Goal: Task Accomplishment & Management: Complete application form

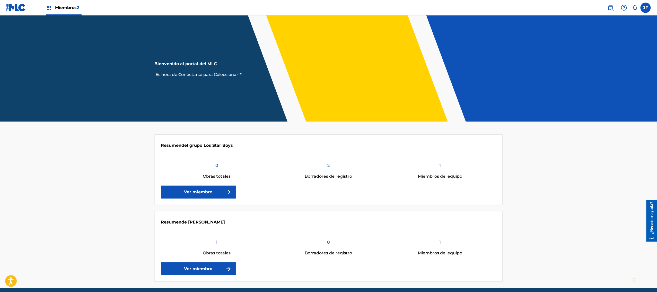
click at [67, 7] on font "Miembros" at bounding box center [66, 7] width 22 height 5
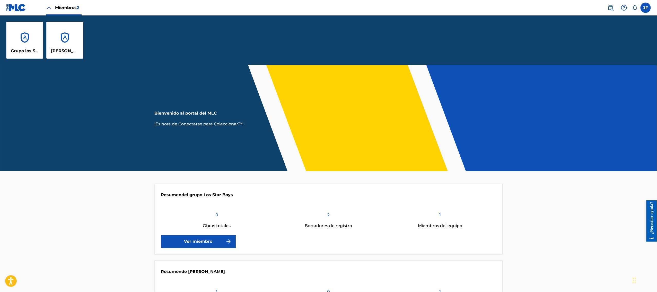
click at [32, 45] on div "Grupo los Star Boys" at bounding box center [24, 40] width 37 height 37
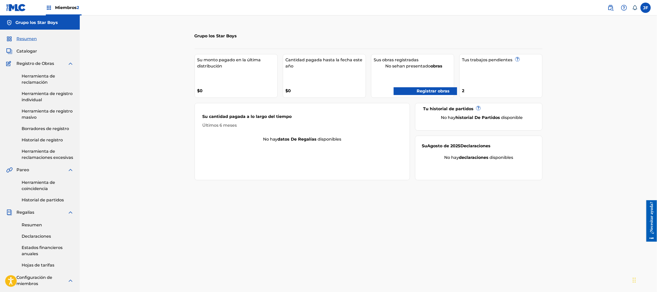
click at [57, 4] on div "Miembros 2" at bounding box center [64, 7] width 36 height 15
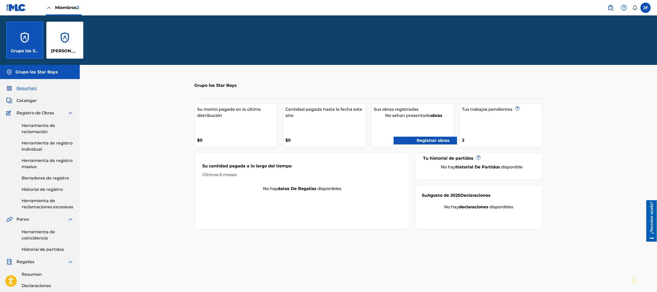
click at [67, 41] on div "[PERSON_NAME]" at bounding box center [64, 40] width 37 height 37
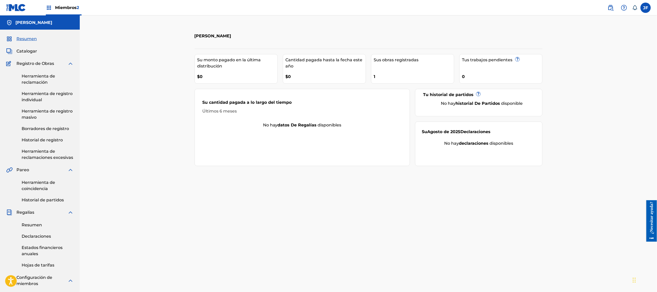
click at [39, 79] on link "Herramienta de reclamación" at bounding box center [48, 79] width 52 height 12
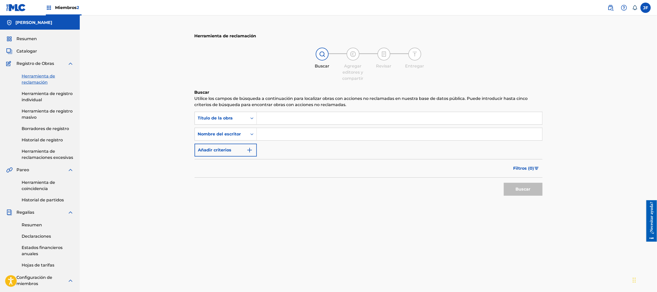
click at [295, 118] on input "Formulario de búsqueda" at bounding box center [400, 118] width 286 height 12
type input "la cumbia yanki"
click at [291, 131] on input "Formulario de búsqueda" at bounding box center [400, 134] width 286 height 12
type input "[PERSON_NAME]"
click at [517, 188] on font "Buscar" at bounding box center [523, 189] width 15 height 5
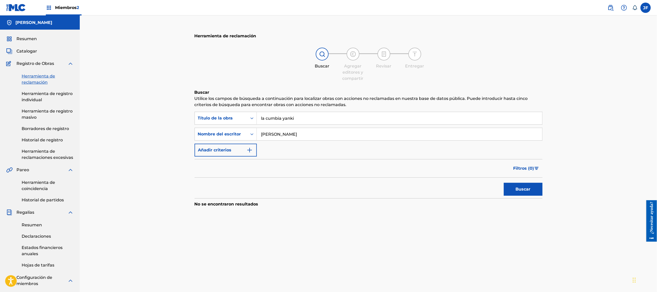
click at [517, 188] on font "Buscar" at bounding box center [523, 189] width 15 height 5
click at [309, 117] on input "la cumbia yanki" at bounding box center [400, 118] width 286 height 12
click at [262, 118] on input "la cumbia yanki" at bounding box center [400, 118] width 286 height 12
click at [264, 118] on input "la cumbia yanki" at bounding box center [400, 118] width 286 height 12
type input "La cumbia yanki"
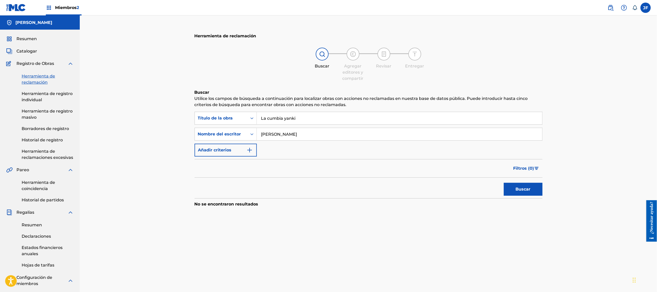
click at [504, 183] on button "Buscar" at bounding box center [523, 189] width 39 height 13
click at [525, 189] on font "Buscar" at bounding box center [523, 189] width 15 height 5
click at [313, 136] on input "[PERSON_NAME]" at bounding box center [400, 134] width 286 height 12
click at [63, 8] on font "Miembros" at bounding box center [66, 7] width 22 height 5
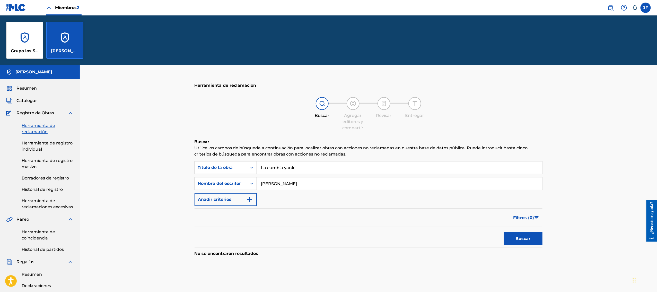
click at [67, 52] on font "[PERSON_NAME]" at bounding box center [69, 50] width 37 height 5
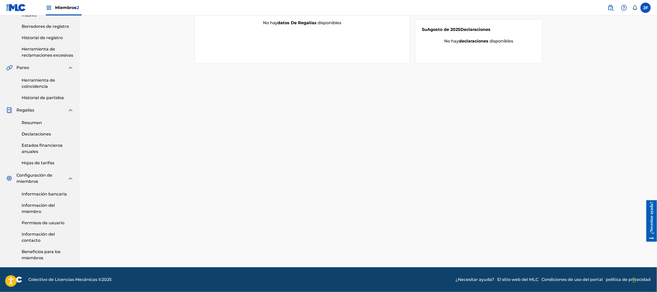
scroll to position [103, 0]
click at [51, 206] on font "Información del miembro" at bounding box center [38, 208] width 33 height 11
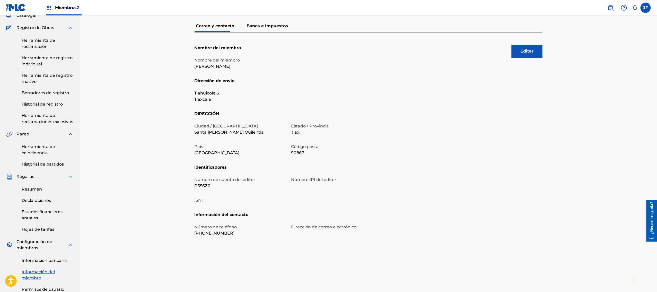
scroll to position [51, 0]
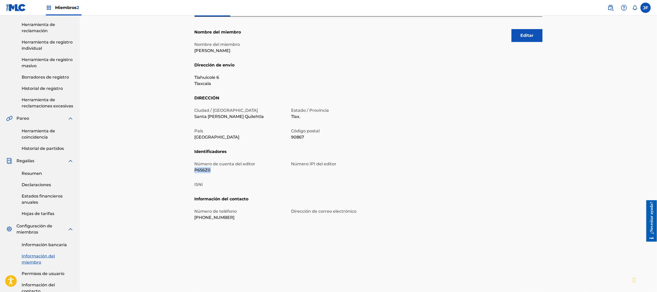
drag, startPoint x: 194, startPoint y: 169, endPoint x: 214, endPoint y: 171, distance: 20.2
click at [214, 171] on p "P656Z0" at bounding box center [240, 170] width 91 height 6
click at [307, 169] on div "Número IPI del editor" at bounding box center [336, 167] width 91 height 12
drag, startPoint x: 194, startPoint y: 169, endPoint x: 220, endPoint y: 171, distance: 25.5
click at [220, 171] on p "P656Z0" at bounding box center [240, 170] width 91 height 6
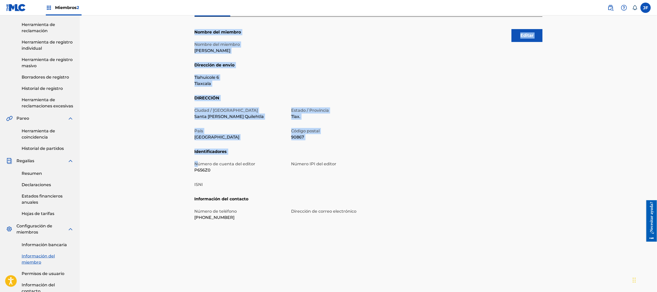
scroll to position [0, 0]
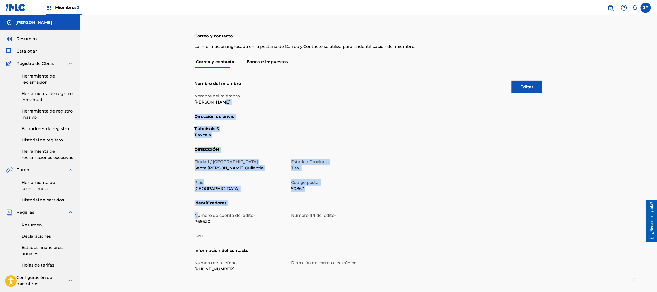
drag, startPoint x: 201, startPoint y: 171, endPoint x: 209, endPoint y: 167, distance: 9.2
click at [215, 112] on div "Editar Nombre del miembro Nombre del miembro [PERSON_NAME] Dirección de envio T…" at bounding box center [369, 180] width 348 height 225
click at [169, 202] on div "Correo y contacto La información ingresada en [PERSON_NAME] de Correo y Contact…" at bounding box center [369, 192] width 578 height 354
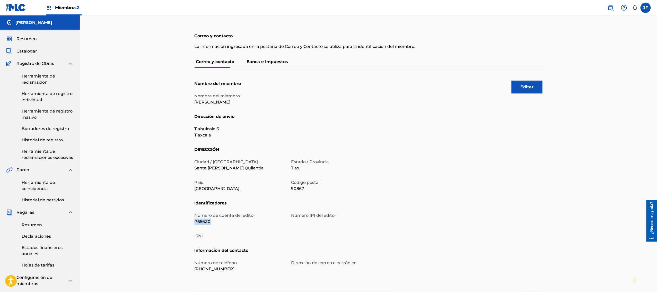
drag, startPoint x: 195, startPoint y: 222, endPoint x: 213, endPoint y: 220, distance: 18.1
click at [213, 221] on p "P656Z0" at bounding box center [240, 222] width 91 height 6
click at [39, 79] on font "Herramienta de reclamación" at bounding box center [38, 79] width 33 height 11
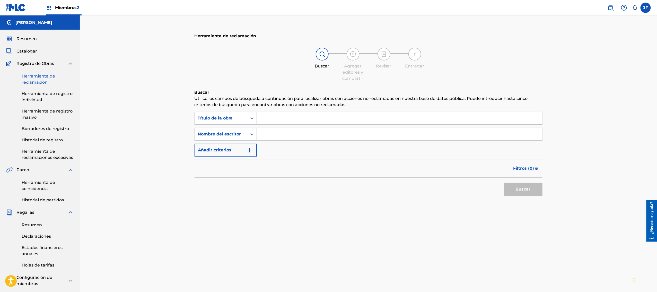
click at [30, 41] on font "Resumen" at bounding box center [26, 38] width 20 height 5
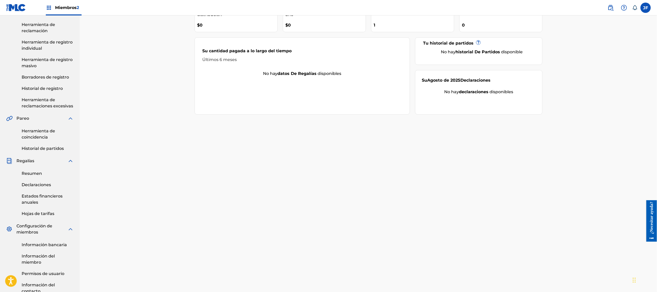
scroll to position [103, 0]
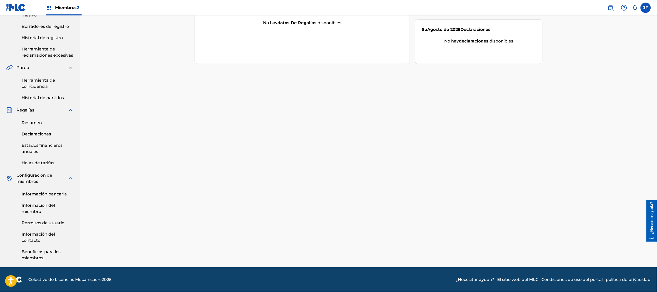
click at [41, 205] on font "Información del miembro" at bounding box center [38, 208] width 33 height 11
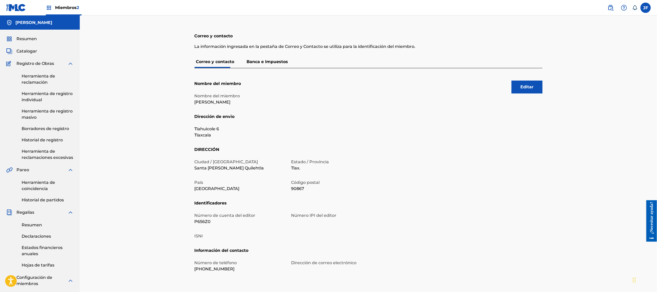
scroll to position [51, 0]
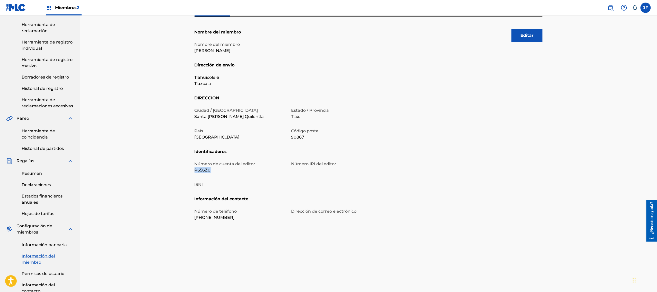
drag, startPoint x: 196, startPoint y: 169, endPoint x: 214, endPoint y: 171, distance: 18.7
click at [214, 171] on p "P656Z0" at bounding box center [240, 170] width 91 height 6
copy font "P656Z0"
click at [297, 165] on font "Número IPI del editor" at bounding box center [313, 163] width 45 height 5
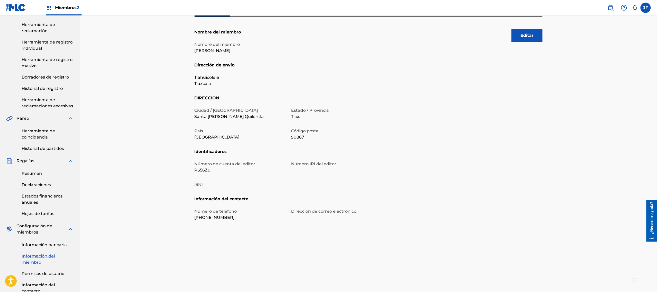
click at [317, 165] on font "Número IPI del editor" at bounding box center [313, 163] width 45 height 5
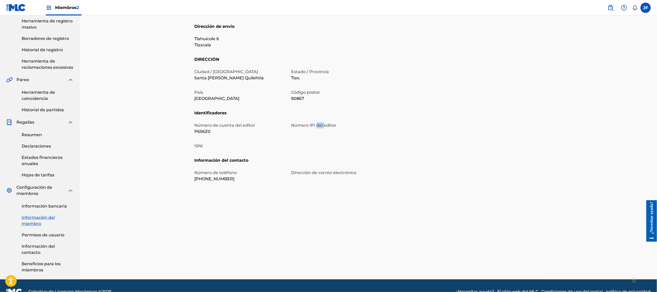
scroll to position [103, 0]
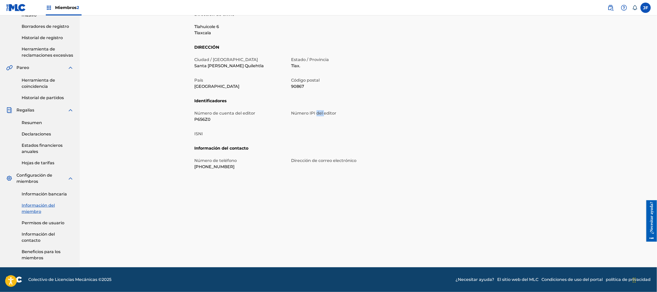
click at [33, 235] on font "Información del contacto" at bounding box center [38, 237] width 33 height 11
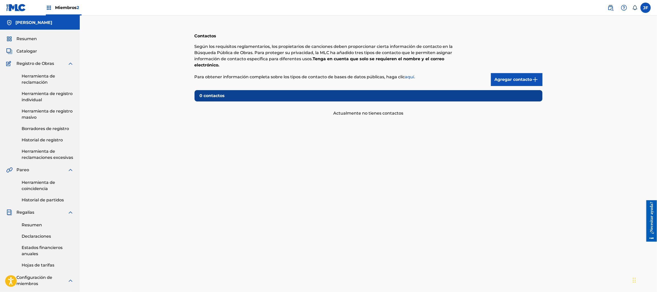
click at [509, 81] on font "Agregar contacto" at bounding box center [514, 79] width 38 height 5
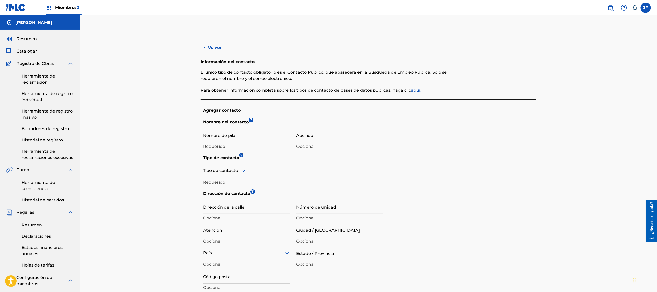
drag, startPoint x: 228, startPoint y: 137, endPoint x: 227, endPoint y: 134, distance: 3.0
click at [228, 137] on input "Nombre de pila" at bounding box center [246, 135] width 87 height 15
type input "J"
type input "Save"
type input "Jazihel"
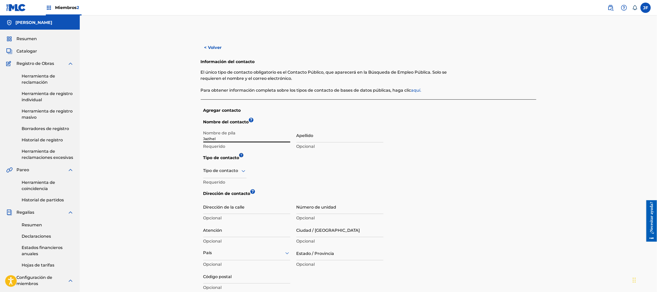
click at [307, 137] on input "Apellido" at bounding box center [340, 135] width 87 height 15
click at [320, 141] on input "Flores" at bounding box center [340, 135] width 87 height 15
type input "[PERSON_NAME]"
click at [241, 171] on icon at bounding box center [243, 171] width 6 height 6
click at [182, 205] on div "< Volver Información del contacto El único tipo de contacto obligatorio es el C…" at bounding box center [369, 203] width 578 height 377
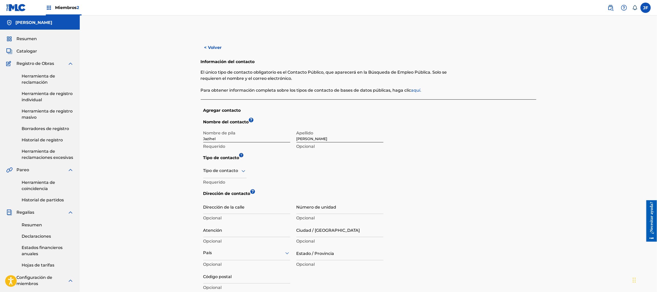
click at [243, 172] on icon at bounding box center [244, 171] width 4 height 2
click at [221, 227] on div "Derechos de autor" at bounding box center [225, 224] width 43 height 19
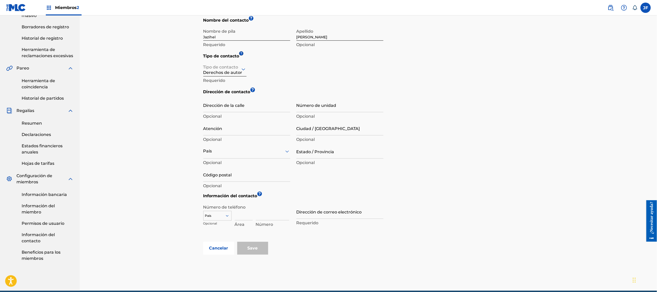
scroll to position [103, 0]
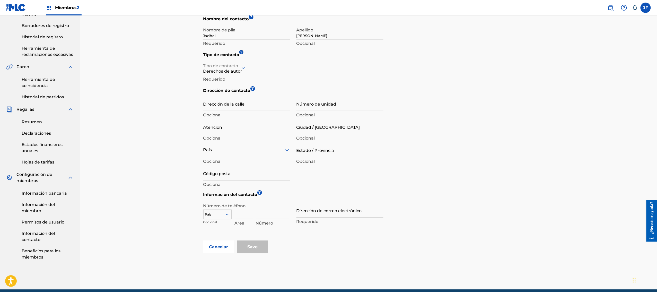
click at [226, 212] on icon at bounding box center [227, 214] width 5 height 5
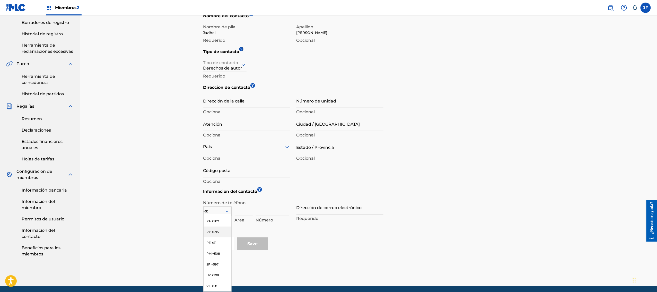
scroll to position [0, 0]
type input "+52"
click at [246, 218] on p "Área" at bounding box center [244, 220] width 18 height 6
click at [246, 219] on p "Área" at bounding box center [244, 220] width 18 height 6
click at [240, 221] on font "Área" at bounding box center [240, 220] width 10 height 5
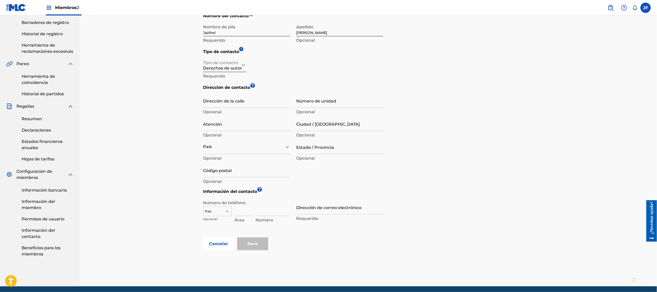
click at [243, 221] on font "Área" at bounding box center [240, 220] width 10 height 5
click at [262, 218] on font "Número" at bounding box center [265, 220] width 18 height 5
click at [268, 220] on font "Número" at bounding box center [265, 220] width 18 height 5
click at [223, 211] on div at bounding box center [218, 212] width 28 height 6
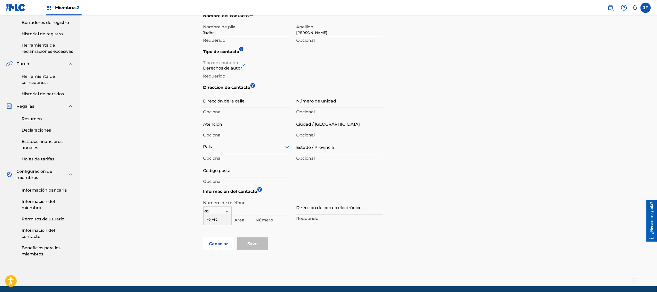
type input "+52"
click at [244, 211] on input at bounding box center [244, 208] width 18 height 15
type input "222"
click at [259, 209] on input at bounding box center [272, 208] width 33 height 15
type input "8640666"
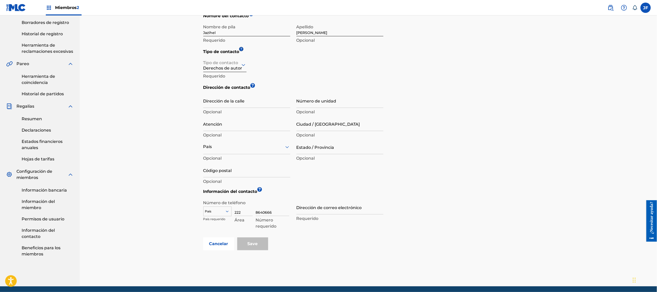
click at [222, 213] on div at bounding box center [218, 212] width 28 height 6
type input "+52"
click at [214, 221] on div "MX +52" at bounding box center [218, 219] width 28 height 11
click at [315, 211] on input "Dirección de correo electrónico" at bounding box center [340, 207] width 87 height 15
type input "[EMAIL_ADDRESS][DOMAIN_NAME]"
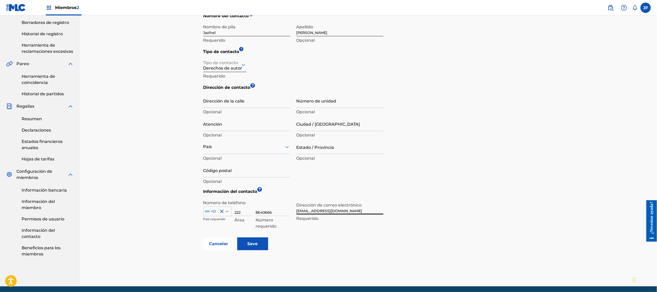
click at [261, 243] on input "Save" at bounding box center [252, 243] width 31 height 13
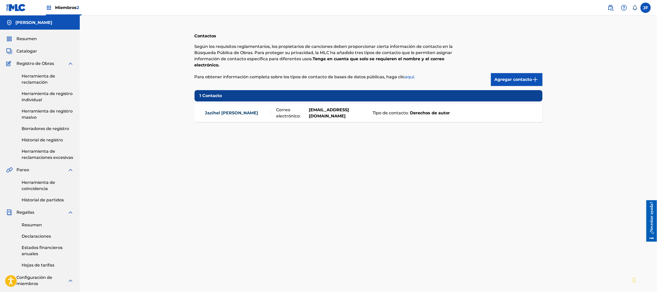
click at [46, 79] on font "Herramienta de reclamación" at bounding box center [38, 79] width 33 height 11
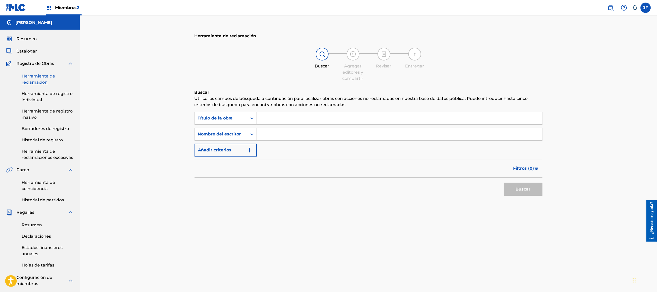
click at [270, 118] on input "Formulario de búsqueda" at bounding box center [400, 118] width 286 height 12
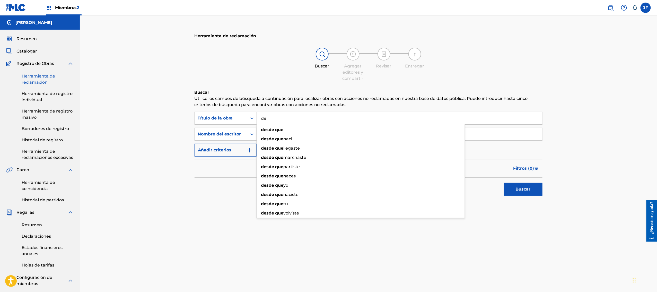
type input "d"
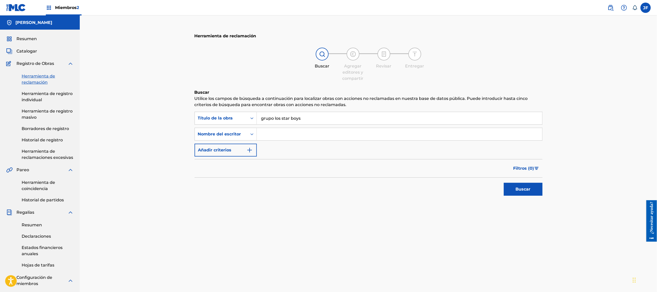
click at [504, 183] on button "Buscar" at bounding box center [523, 189] width 39 height 13
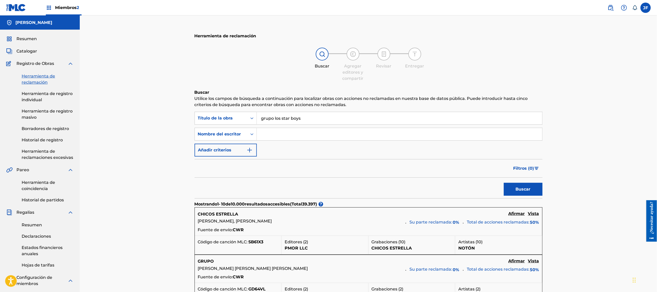
click at [275, 117] on input "grupo los star boys" at bounding box center [400, 118] width 286 height 12
click at [504, 183] on button "Buscar" at bounding box center [523, 189] width 39 height 13
click at [291, 118] on input "los star boys" at bounding box center [400, 118] width 286 height 12
type input "l"
type input "L"
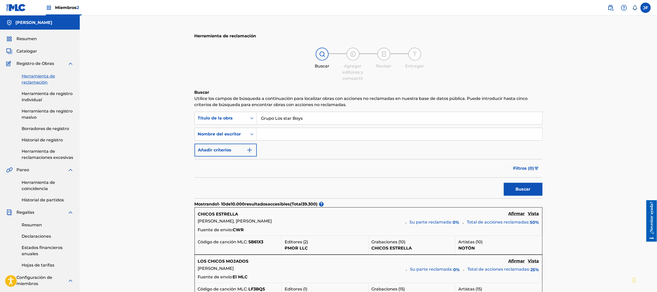
type input "Grupo Los star Boys"
click at [286, 124] on div "Grupo Los star Boys" at bounding box center [400, 118] width 286 height 13
click at [285, 132] on input "Formulario de búsqueda" at bounding box center [400, 134] width 286 height 12
click at [511, 190] on button "Buscar" at bounding box center [523, 189] width 39 height 13
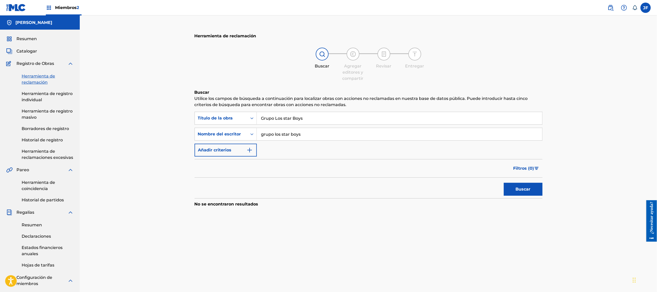
click at [303, 138] on input "grupo los star boys" at bounding box center [400, 134] width 286 height 12
type input "g"
click at [515, 185] on button "Buscar" at bounding box center [523, 189] width 39 height 13
click at [319, 136] on input "[PERSON_NAME]" at bounding box center [400, 134] width 286 height 12
type input "J"
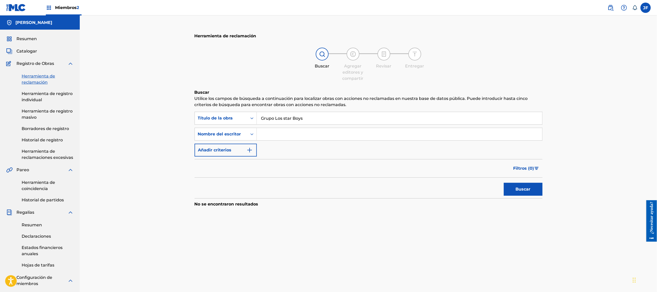
click at [274, 117] on input "Grupo Los star Boys" at bounding box center [400, 118] width 286 height 12
type input "Los star Boys"
click at [516, 191] on font "Buscar" at bounding box center [523, 189] width 15 height 5
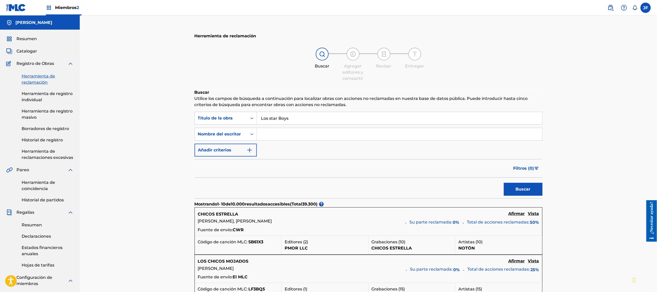
click at [273, 132] on input "Formulario de búsqueda" at bounding box center [400, 134] width 286 height 12
type input "[URL][DOMAIN_NAME]"
click at [514, 191] on button "Buscar" at bounding box center [523, 189] width 39 height 13
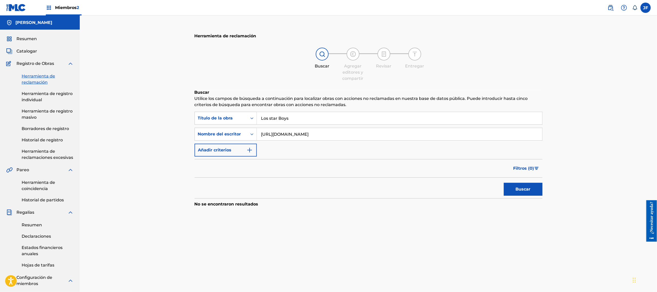
click at [299, 115] on input "Los star Boys" at bounding box center [400, 118] width 286 height 12
type input "L"
drag, startPoint x: 299, startPoint y: 115, endPoint x: 283, endPoint y: 118, distance: 16.0
click at [283, 118] on input "Formulario de búsqueda" at bounding box center [400, 118] width 286 height 12
paste input "P656Z0"
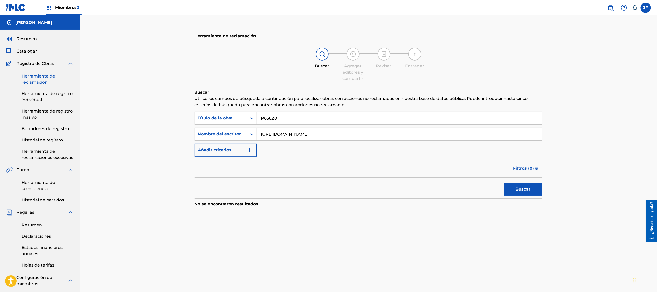
type input "P656Z0"
click at [460, 134] on input "[URL][DOMAIN_NAME]" at bounding box center [400, 134] width 286 height 12
type input "h"
click at [285, 118] on input "P65" at bounding box center [400, 118] width 286 height 12
type input "P"
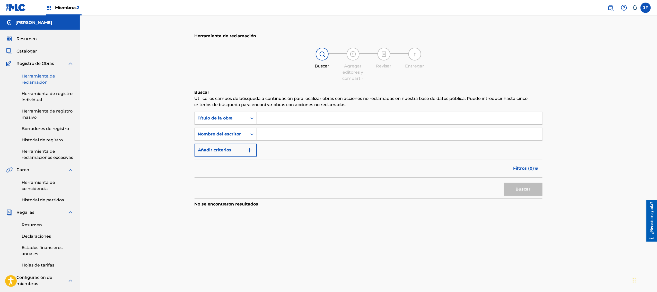
paste input "P656Z0"
type input "P"
click at [504, 183] on button "Buscar" at bounding box center [523, 189] width 39 height 13
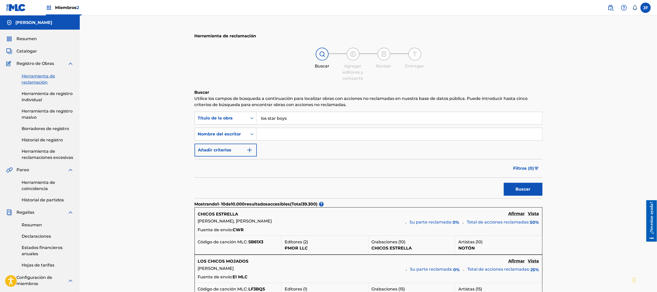
click at [259, 118] on input "los star boys" at bounding box center [400, 118] width 286 height 12
click at [504, 183] on button "Buscar" at bounding box center [523, 189] width 39 height 13
click at [263, 119] on input "grupo los star boys" at bounding box center [400, 118] width 286 height 12
click at [276, 119] on input "Grupo los star boys" at bounding box center [400, 118] width 286 height 12
click at [276, 119] on input "Grupolos star boys" at bounding box center [400, 118] width 286 height 12
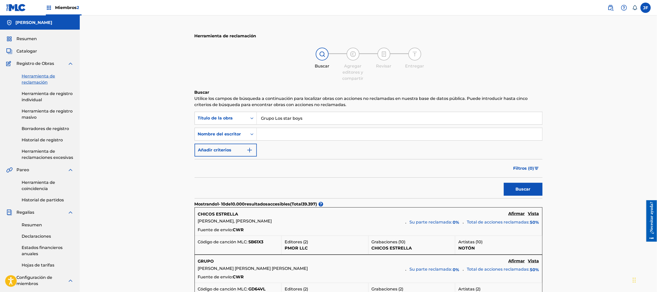
click at [285, 118] on input "Grupo Los star boys" at bounding box center [400, 118] width 286 height 12
click at [294, 119] on input "Grupo Los Star boys" at bounding box center [400, 118] width 286 height 12
click at [295, 118] on input "Grupo Los Star boys" at bounding box center [400, 118] width 286 height 12
click at [512, 191] on button "Buscar" at bounding box center [523, 189] width 39 height 13
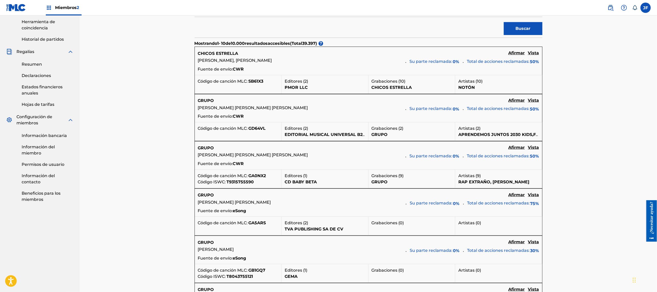
scroll to position [58, 0]
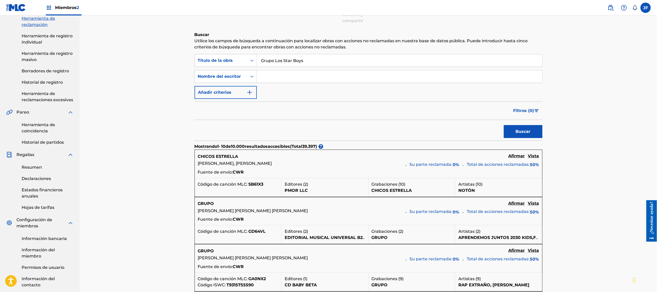
click at [304, 76] on input "Formulario de búsqueda" at bounding box center [400, 76] width 286 height 12
click at [315, 61] on input "Grupo Los Star Boys" at bounding box center [400, 60] width 286 height 12
type input "G"
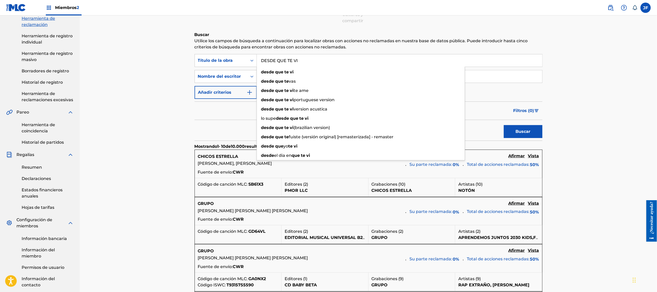
type input "DESDE QUE TE VI"
click at [504, 125] on button "Buscar" at bounding box center [523, 131] width 39 height 13
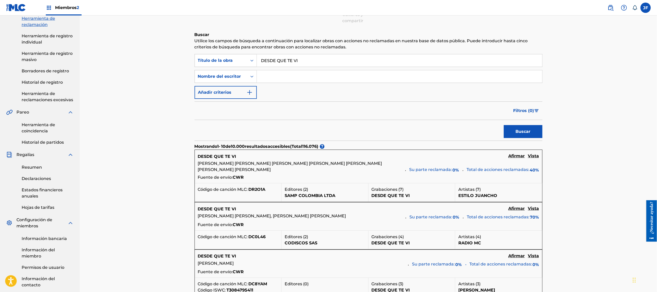
click at [297, 79] on input "Formulario de búsqueda" at bounding box center [400, 76] width 286 height 12
click at [514, 131] on button "Buscar" at bounding box center [523, 131] width 39 height 13
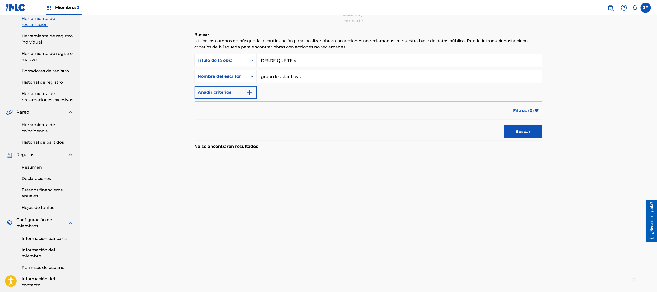
click at [313, 78] on input "grupo los star boys" at bounding box center [400, 76] width 286 height 12
type input "g"
click at [504, 125] on button "Buscar" at bounding box center [523, 131] width 39 height 13
type input "L"
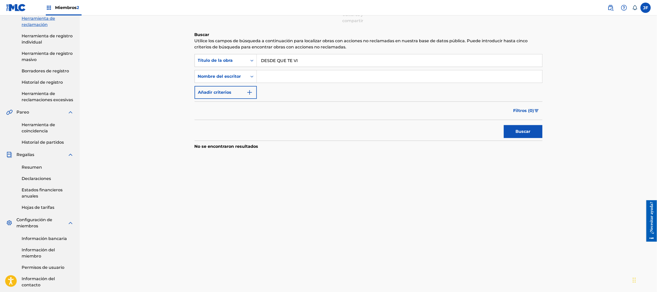
click at [310, 63] on input "DESDE QUE TE VI" at bounding box center [400, 60] width 286 height 12
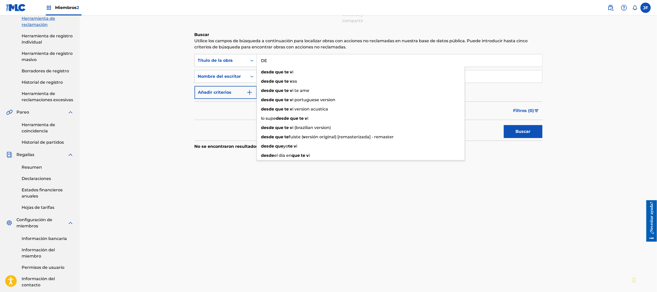
type input "D"
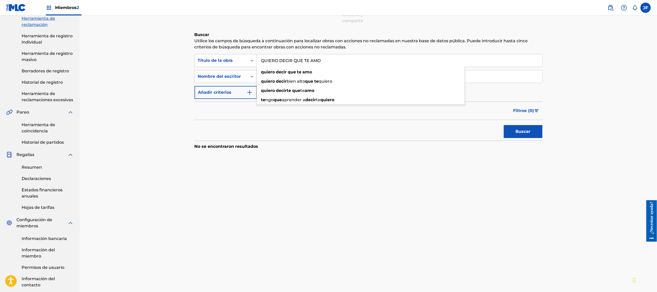
type input "QUIERO DECIR QUE TE AMO"
click at [504, 125] on button "Buscar" at bounding box center [523, 131] width 39 height 13
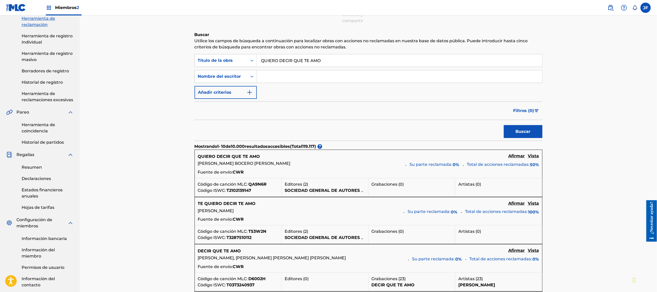
click at [284, 79] on input "Formulario de búsqueda" at bounding box center [400, 76] width 286 height 12
click at [504, 125] on button "Buscar" at bounding box center [523, 131] width 39 height 13
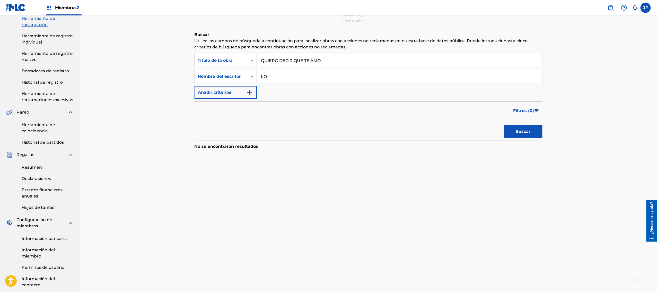
type input "L"
click at [504, 125] on button "Buscar" at bounding box center [523, 131] width 39 height 13
type input "G"
click at [321, 64] on input "QUIERO DECIR QUE TE AMO" at bounding box center [400, 60] width 286 height 12
type input "Q"
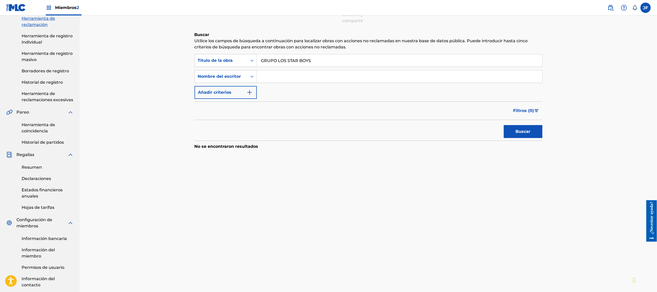
type input "GRUPO LOS STAR BOYS"
click at [317, 78] on input "Formulario de búsqueda" at bounding box center [400, 76] width 286 height 12
click at [525, 128] on button "Buscar" at bounding box center [523, 131] width 39 height 13
click at [311, 78] on input "[PERSON_NAME]" at bounding box center [400, 76] width 286 height 12
type input "J"
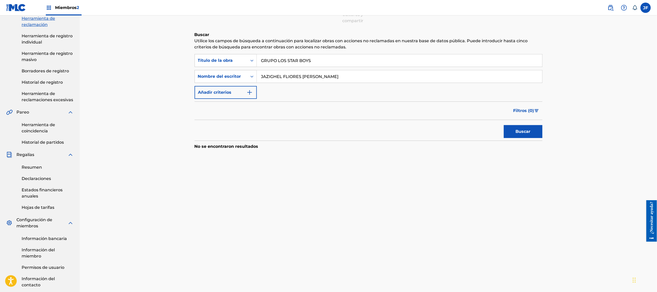
click at [504, 125] on button "Buscar" at bounding box center [523, 131] width 39 height 13
click at [289, 76] on input "JAZIGHEL FLIORES [PERSON_NAME]" at bounding box center [400, 76] width 286 height 12
click at [286, 77] on input "[PERSON_NAME]" at bounding box center [400, 76] width 286 height 12
click at [288, 76] on input "[PERSON_NAME]" at bounding box center [400, 76] width 286 height 12
click at [504, 125] on button "Buscar" at bounding box center [523, 131] width 39 height 13
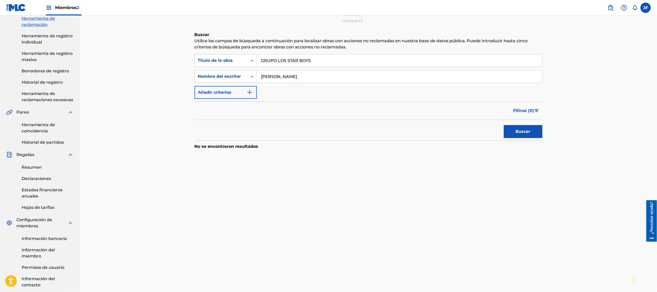
click at [273, 76] on input "[PERSON_NAME]" at bounding box center [400, 76] width 286 height 12
type input "[PERSON_NAME]"
click at [504, 125] on button "Buscar" at bounding box center [523, 131] width 39 height 13
